Goal: Task Accomplishment & Management: Manage account settings

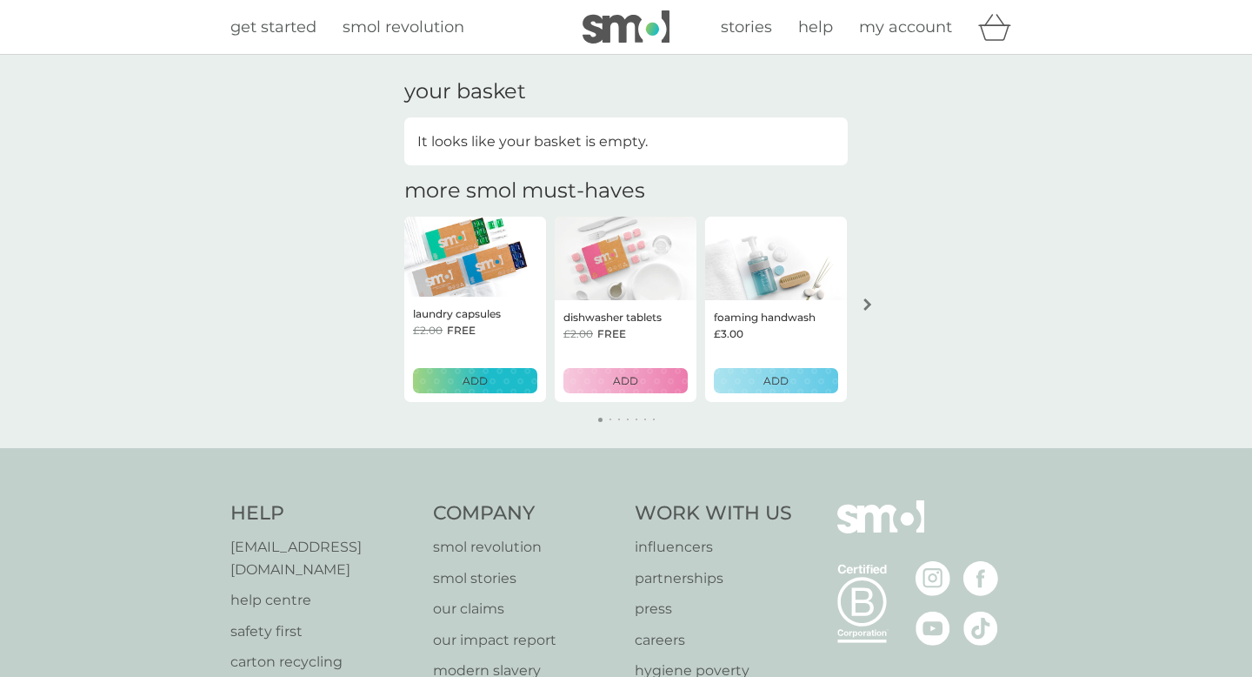
click at [901, 30] on span "my account" at bounding box center [905, 26] width 93 height 19
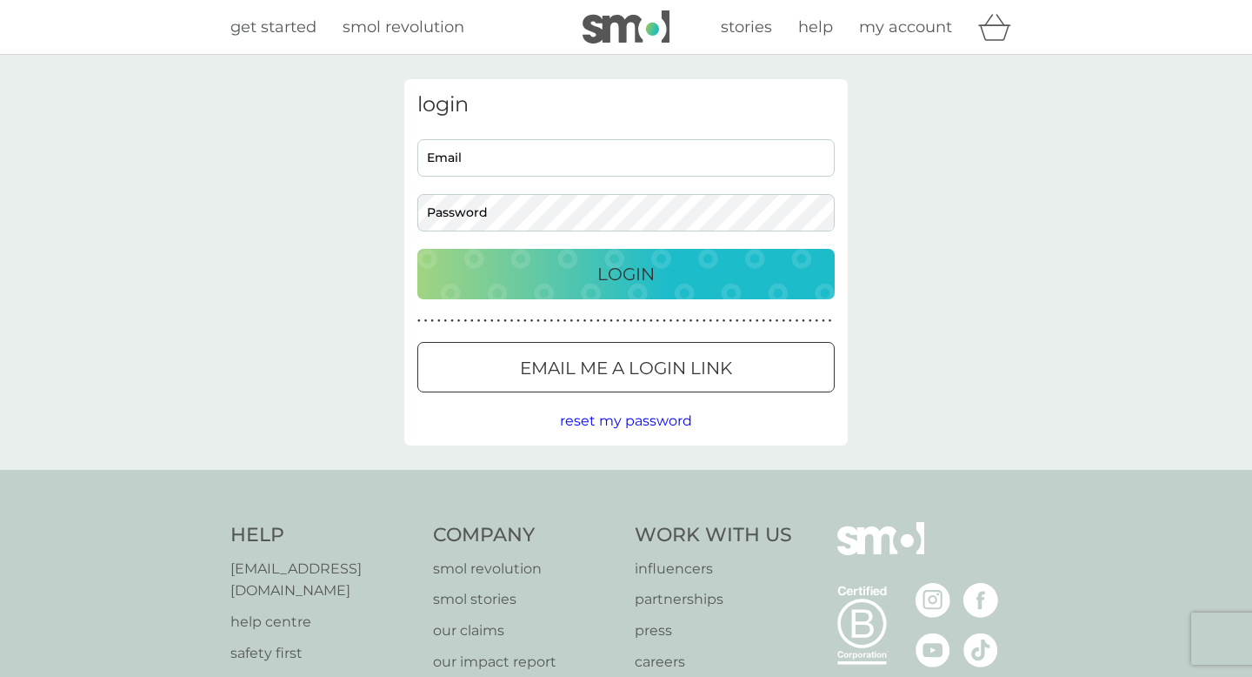
click at [565, 157] on input "Email" at bounding box center [625, 157] width 417 height 37
type input "[EMAIL_ADDRESS][DOMAIN_NAME]"
click at [417, 249] on button "Login" at bounding box center [625, 274] width 417 height 50
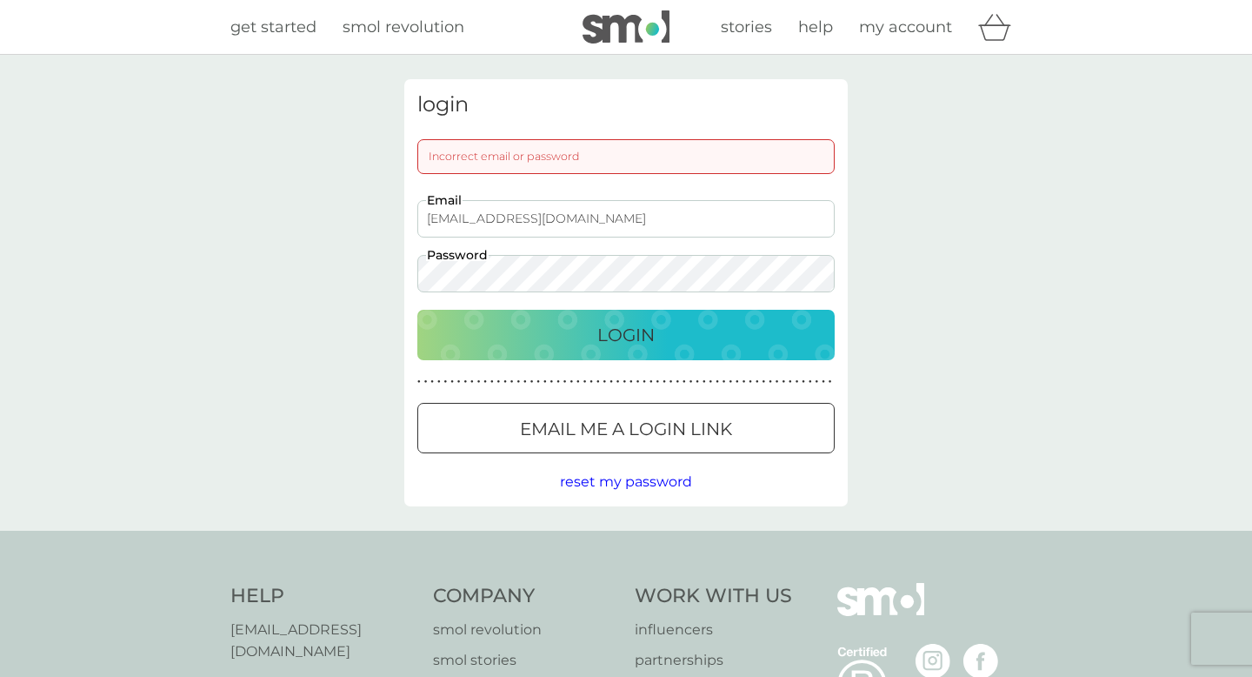
click at [417, 310] on button "Login" at bounding box center [625, 335] width 417 height 50
click at [305, 248] on div "login Incorrect email or password [EMAIL_ADDRESS][DOMAIN_NAME] Email Password L…" at bounding box center [626, 293] width 1252 height 476
click at [417, 310] on button "Login" at bounding box center [625, 335] width 417 height 50
click at [323, 270] on div "login Incorrect email or password [EMAIL_ADDRESS][DOMAIN_NAME] Email Password L…" at bounding box center [626, 293] width 1252 height 476
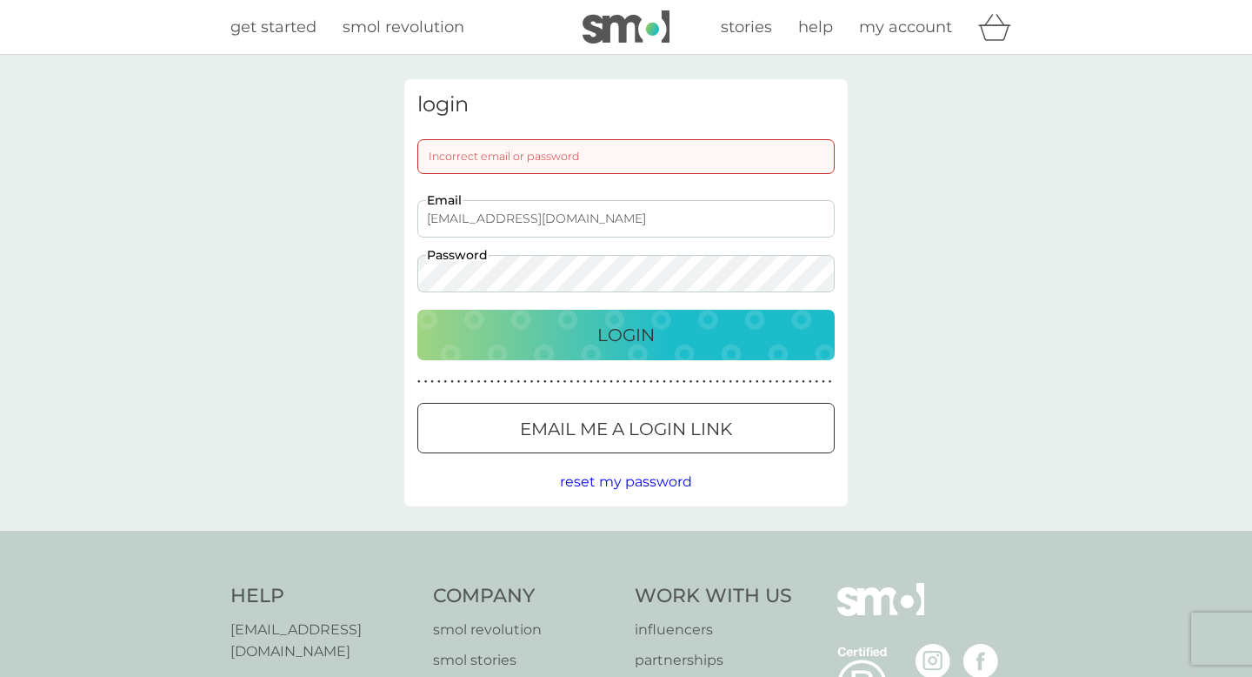
click at [417, 310] on button "Login" at bounding box center [625, 335] width 417 height 50
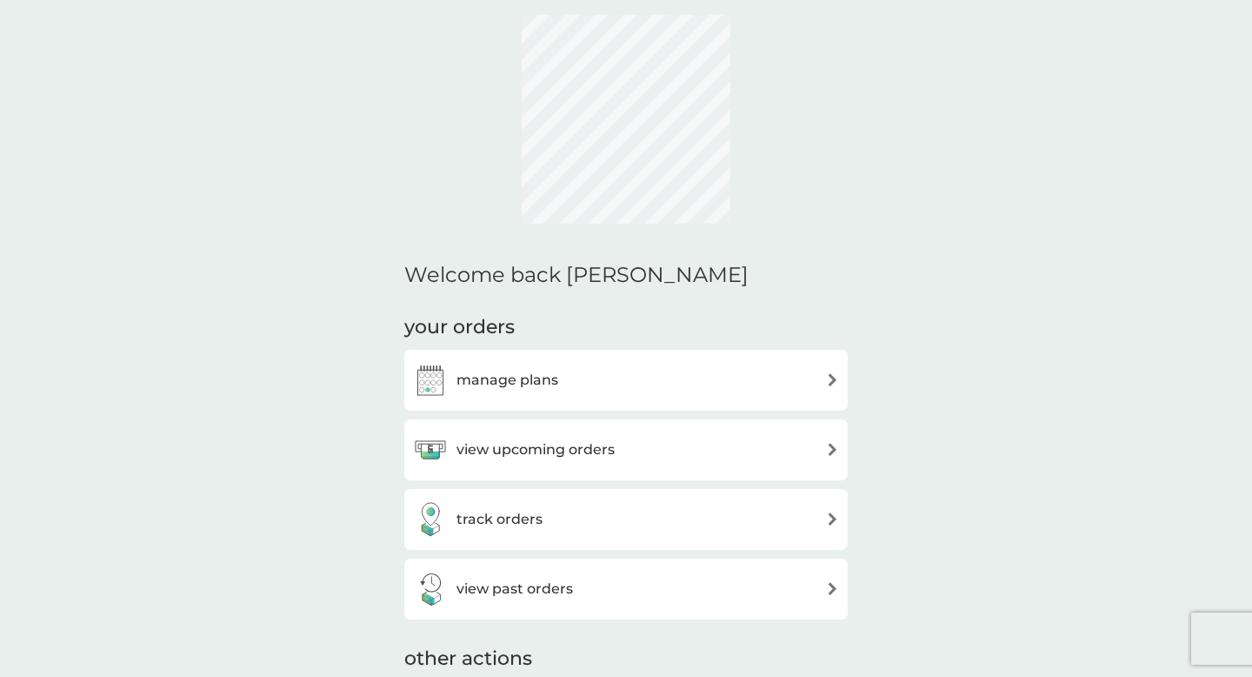
scroll to position [127, 0]
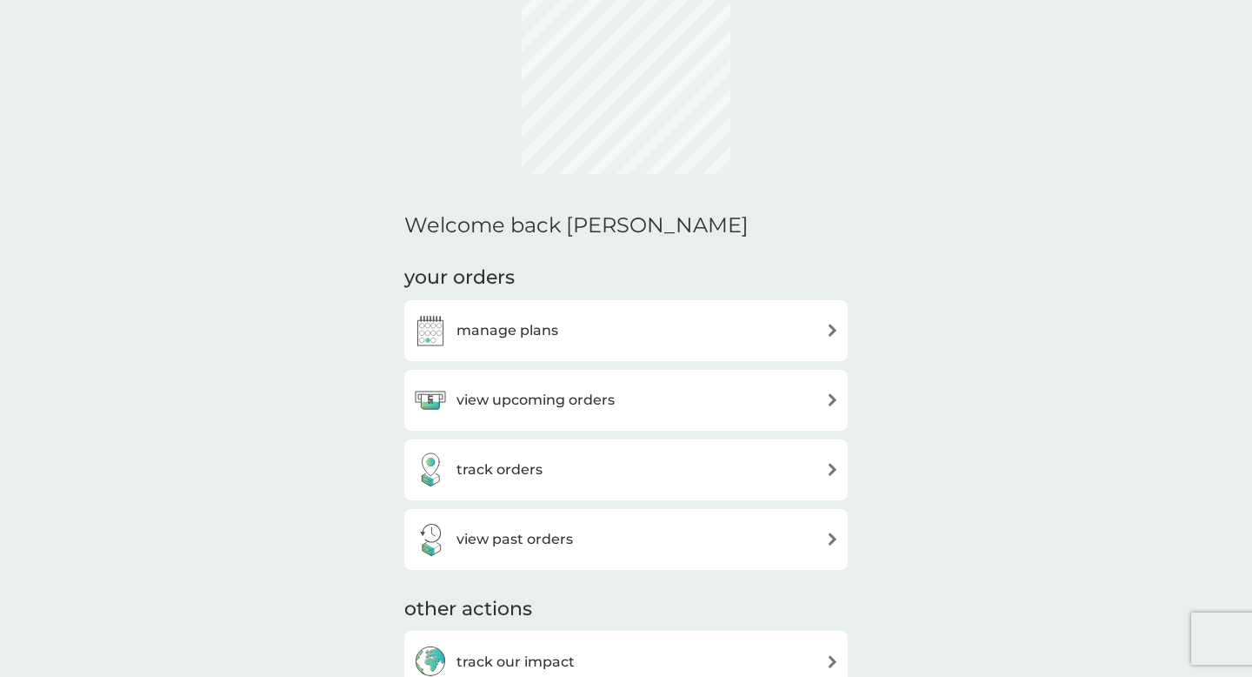
click at [616, 406] on div "view upcoming orders" at bounding box center [626, 400] width 426 height 35
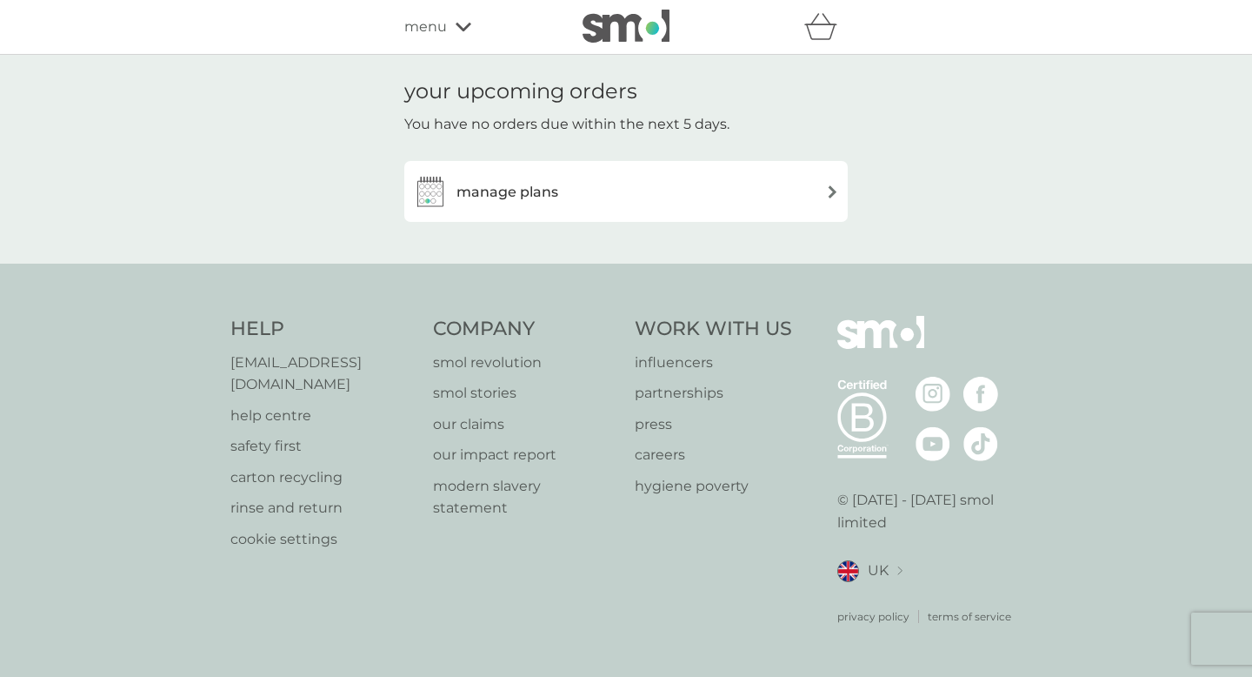
click at [612, 196] on div "manage plans" at bounding box center [626, 191] width 426 height 35
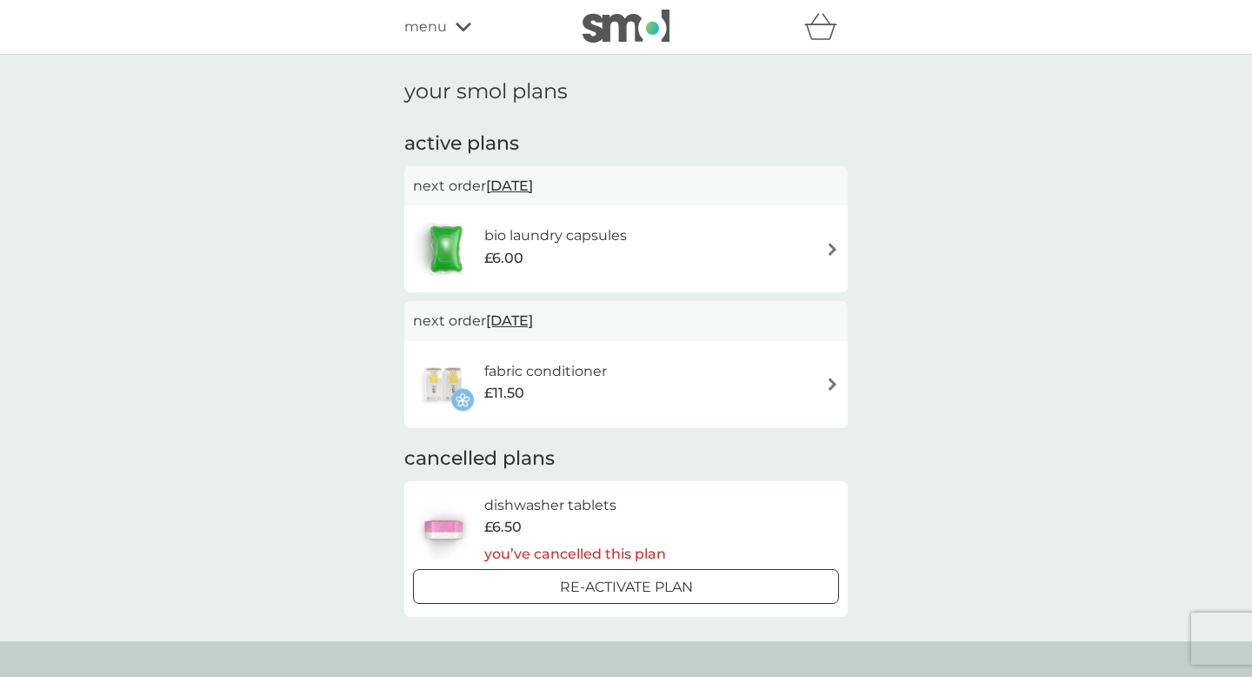
click at [604, 226] on h6 "bio laundry capsules" at bounding box center [555, 235] width 143 height 23
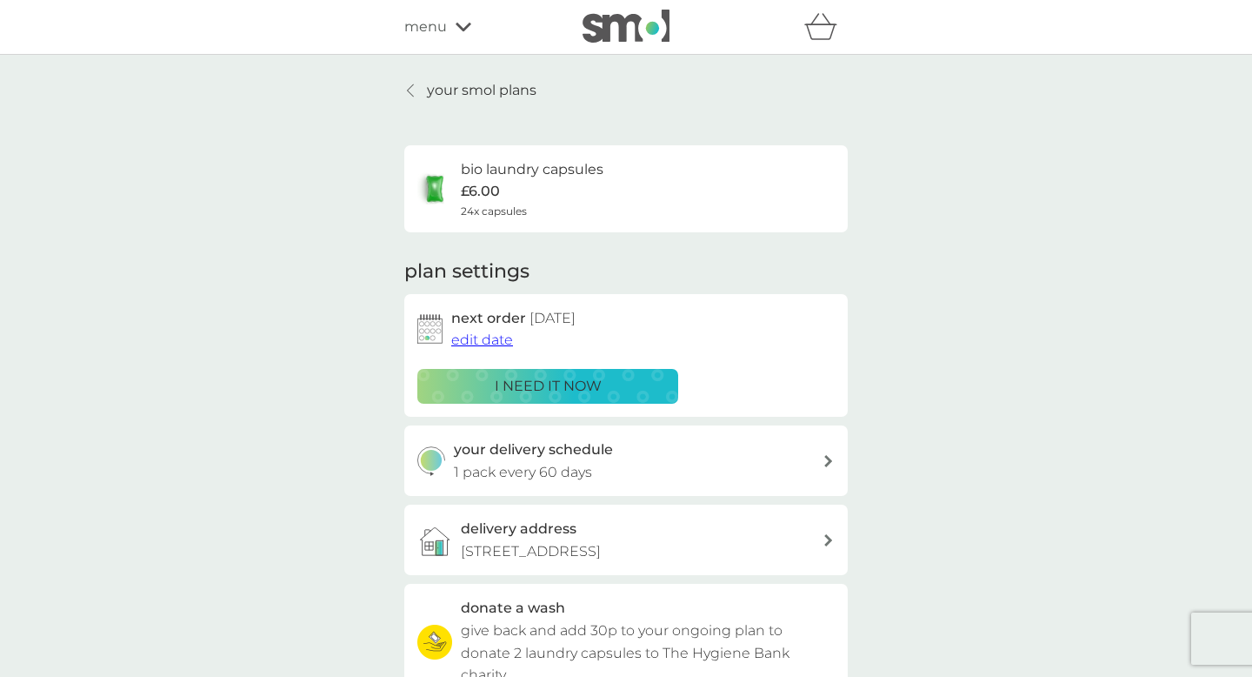
click at [499, 343] on span "edit date" at bounding box center [482, 339] width 62 height 17
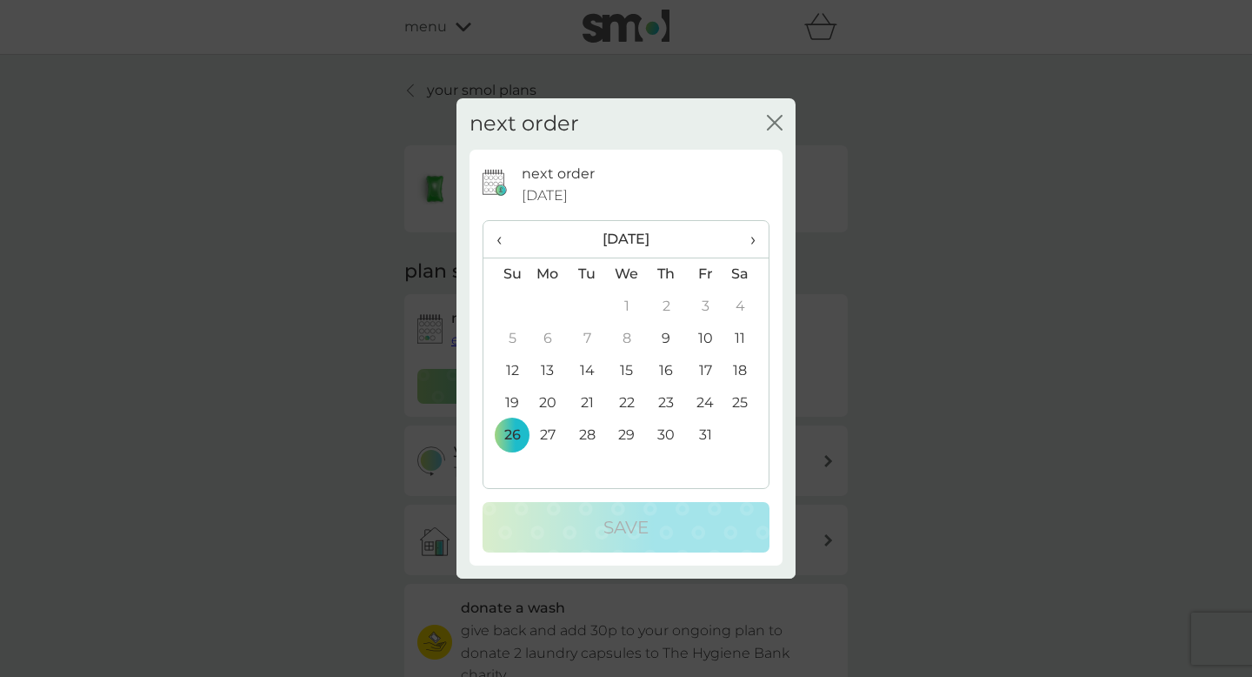
click at [670, 336] on td "9" at bounding box center [666, 339] width 39 height 32
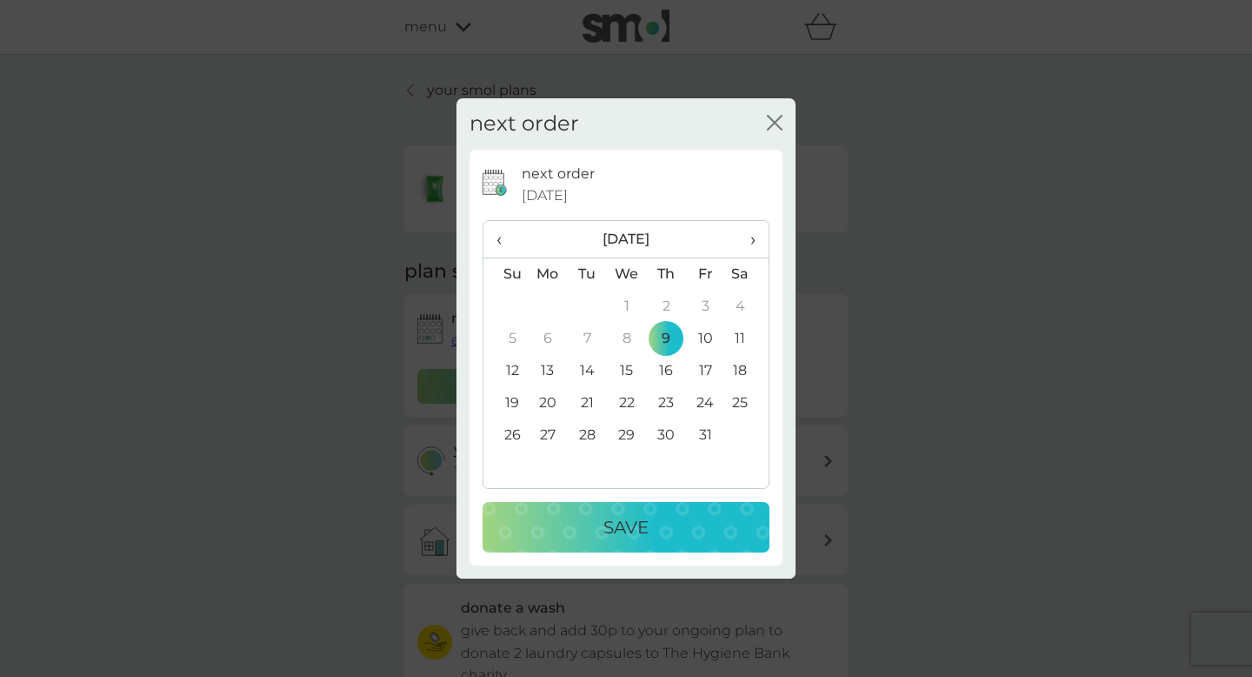
click at [637, 541] on button "Save" at bounding box center [626, 527] width 287 height 50
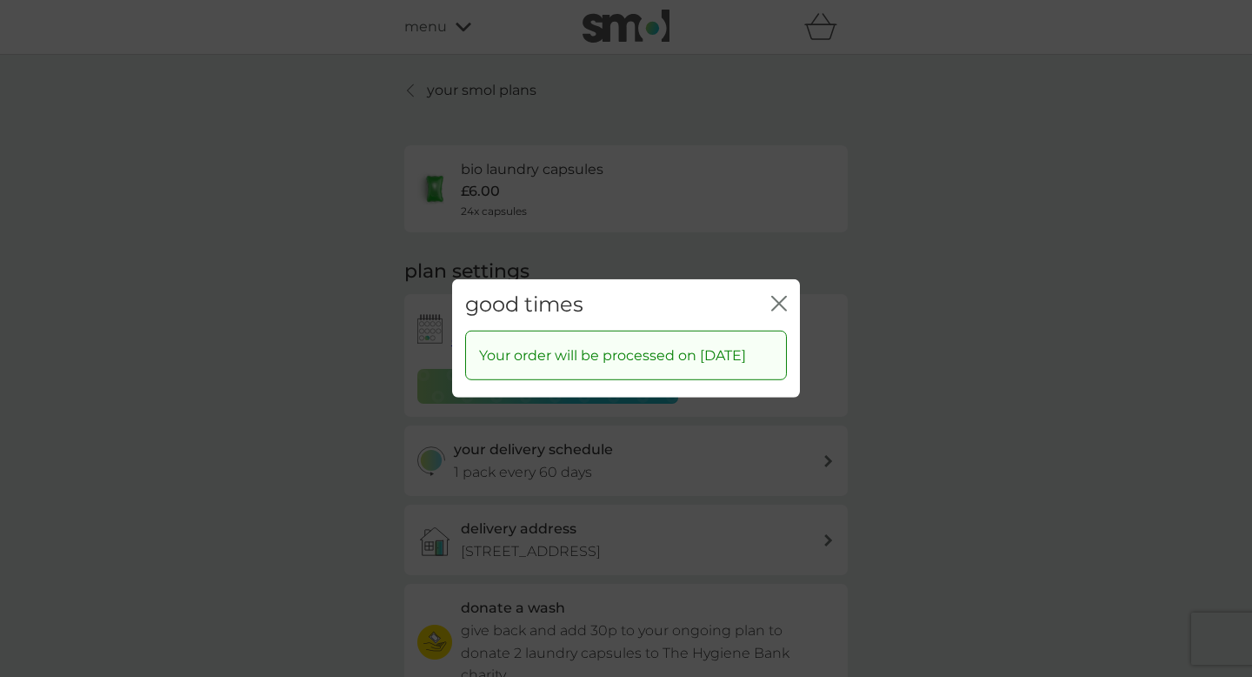
click at [779, 296] on icon "close" at bounding box center [779, 304] width 16 height 16
